Goal: Information Seeking & Learning: Learn about a topic

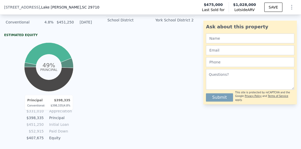
scroll to position [289, 0]
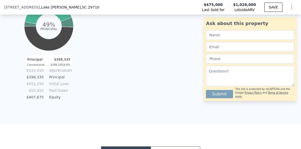
scroll to position [329, 0]
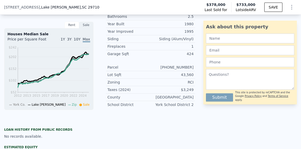
scroll to position [140, 0]
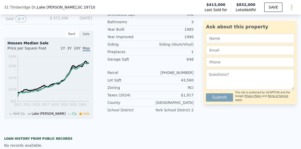
scroll to position [117, 0]
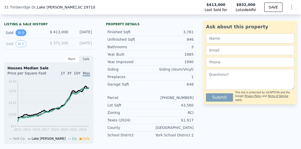
click at [20, 33] on icon "View historical data" at bounding box center [19, 33] width 2 height 2
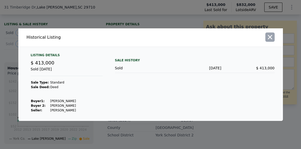
click at [269, 38] on icon "button" at bounding box center [270, 37] width 4 height 4
